Goal: Task Accomplishment & Management: Manage account settings

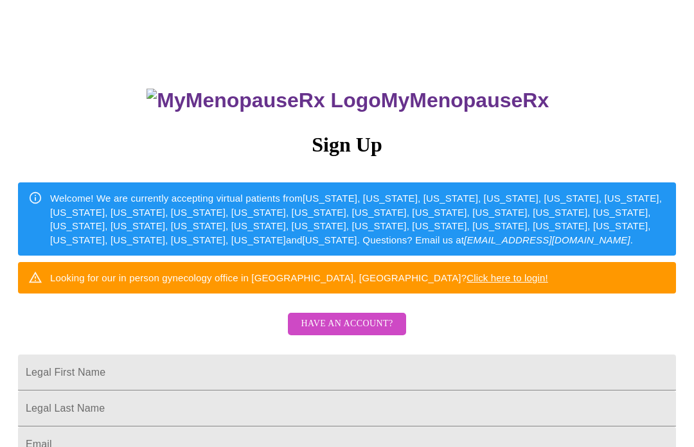
click at [349, 332] on span "Have an account?" at bounding box center [347, 324] width 92 height 16
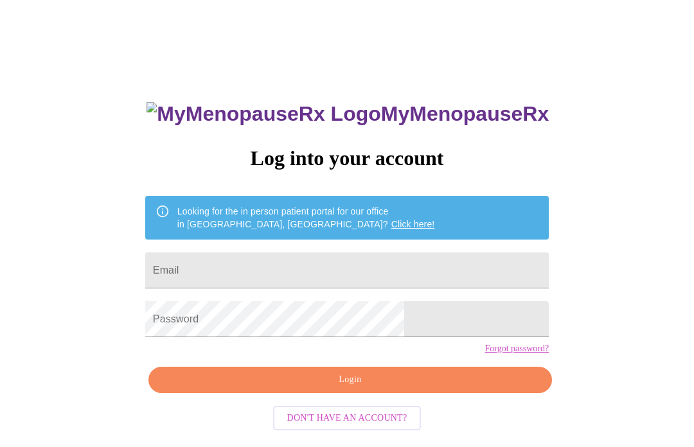
click at [382, 273] on input "Email" at bounding box center [346, 270] width 403 height 36
type input "[EMAIL_ADDRESS][DOMAIN_NAME]"
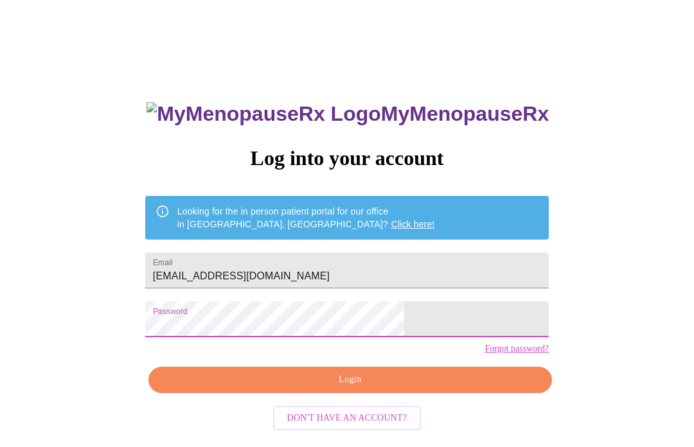
click at [171, 113] on div "MyMenopauseRx Log into your account Looking for the in person patient portal fo…" at bounding box center [347, 260] width 684 height 536
click at [484, 354] on link "Forgot password?" at bounding box center [516, 349] width 64 height 10
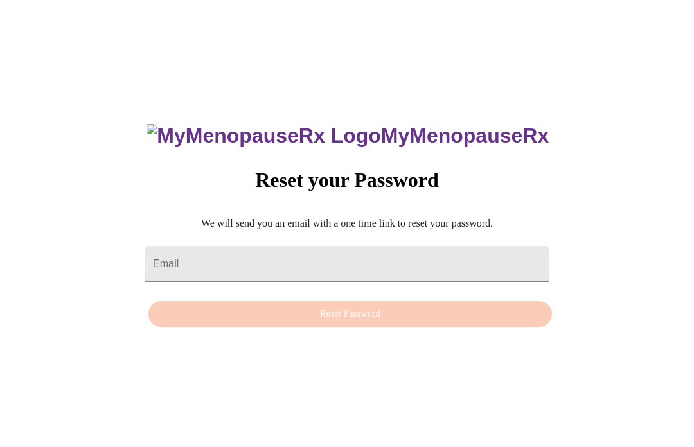
click at [328, 274] on input "Email" at bounding box center [346, 264] width 403 height 36
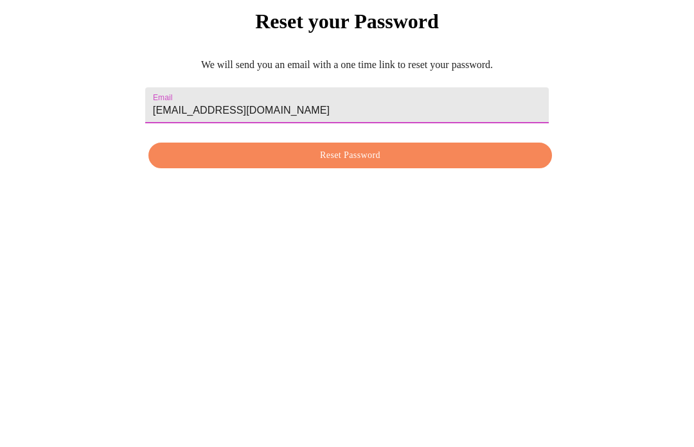
type input "[EMAIL_ADDRESS][DOMAIN_NAME]"
click at [344, 306] on span "Reset Password" at bounding box center [350, 314] width 374 height 16
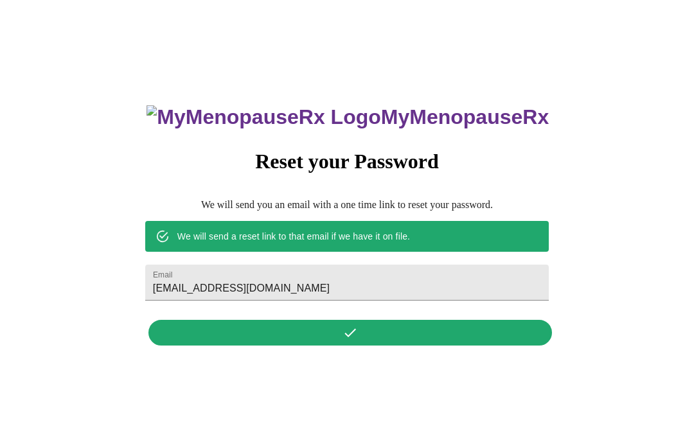
click at [249, 352] on div "MyMenopauseRx Reset your Password We will send you an email with a one time lin…" at bounding box center [346, 218] width 429 height 267
click at [268, 348] on div "MyMenopauseRx Reset your Password We will send you an email with a one time lin…" at bounding box center [346, 218] width 429 height 267
click at [379, 275] on input "[EMAIL_ADDRESS][DOMAIN_NAME]" at bounding box center [346, 283] width 403 height 36
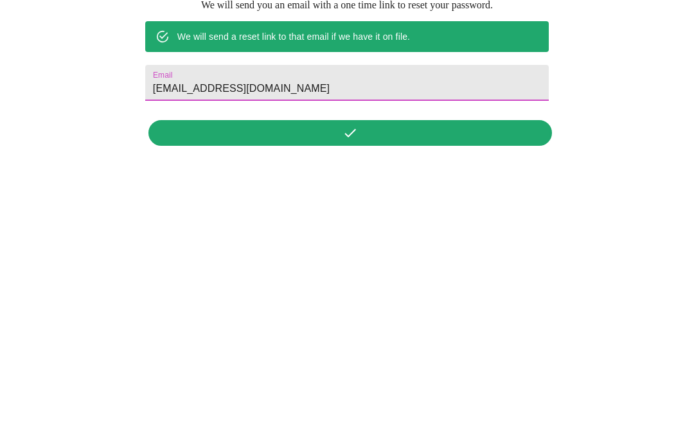
click at [444, 265] on input "[EMAIL_ADDRESS][DOMAIN_NAME]" at bounding box center [346, 283] width 403 height 36
click at [449, 265] on input "[EMAIL_ADDRESS][DOMAIN_NAME]" at bounding box center [346, 283] width 403 height 36
click at [385, 155] on div "MyMenopauseRx Reset your Password We will send you an email with a one time lin…" at bounding box center [346, 218] width 429 height 267
